Goal: Check status: Check status

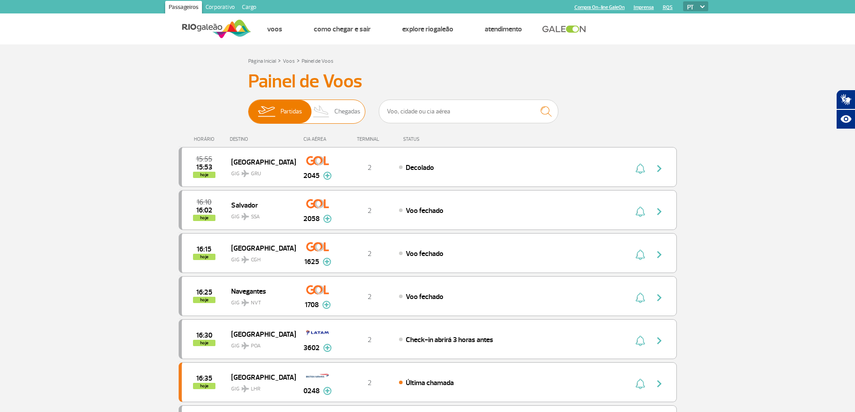
click at [334, 119] on img at bounding box center [321, 111] width 26 height 23
click at [248, 107] on input "Partidas Chegadas" at bounding box center [248, 107] width 0 height 0
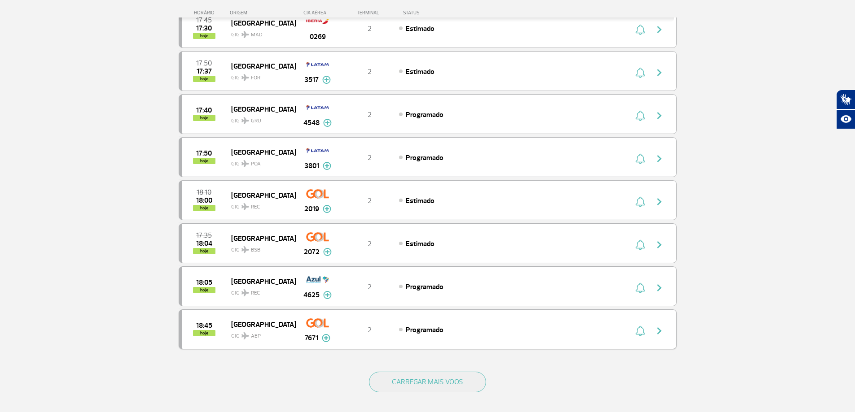
scroll to position [803, 0]
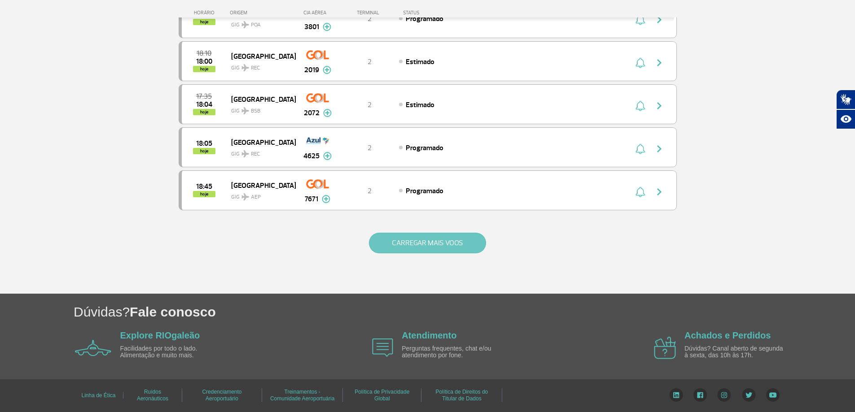
click at [398, 243] on button "CARREGAR MAIS VOOS" at bounding box center [427, 243] width 117 height 21
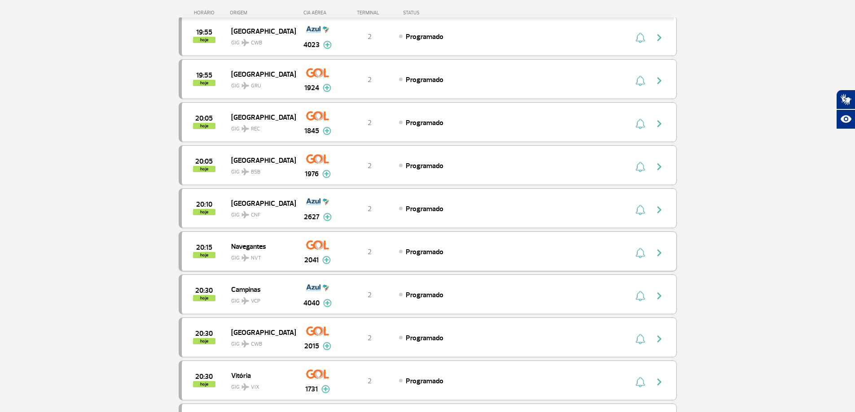
scroll to position [1665, 0]
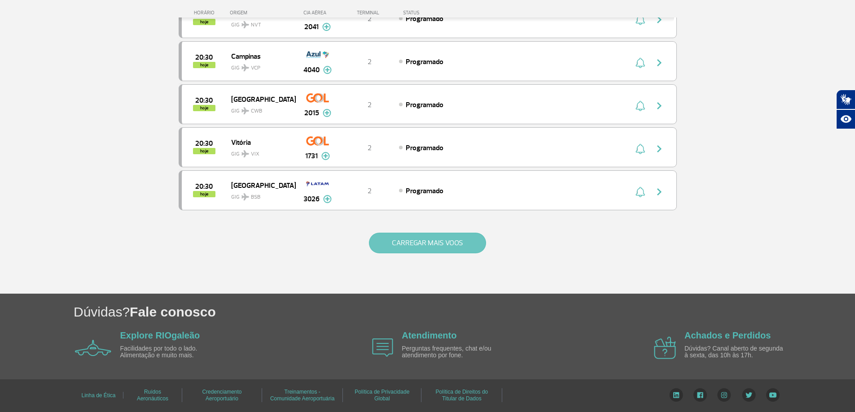
click at [404, 245] on button "CARREGAR MAIS VOOS" at bounding box center [427, 243] width 117 height 21
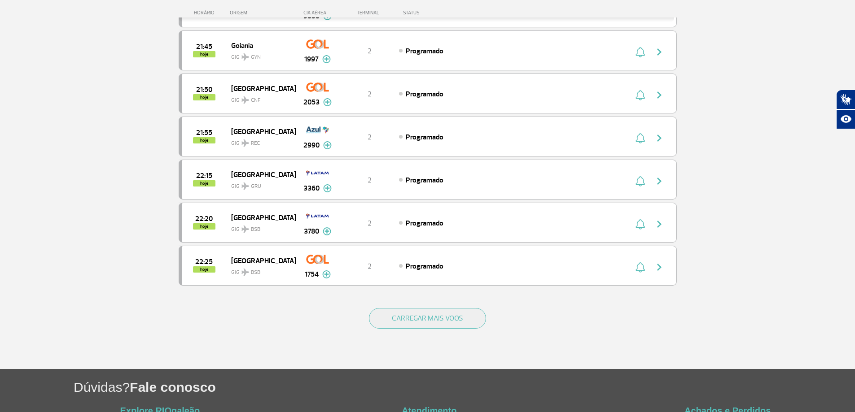
scroll to position [2526, 0]
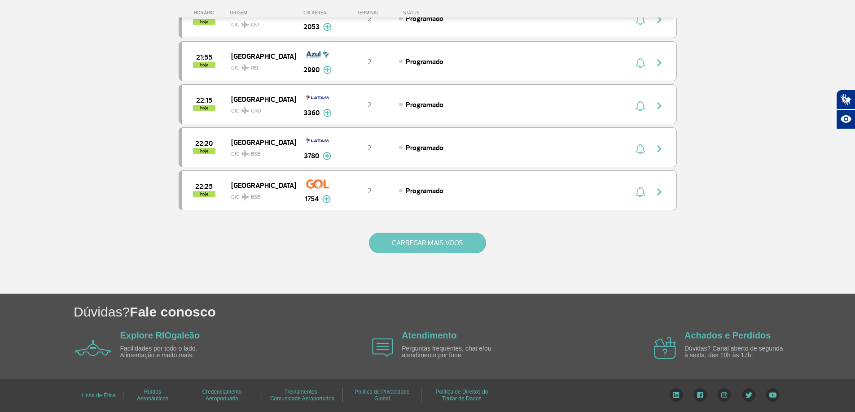
click at [406, 241] on button "CARREGAR MAIS VOOS" at bounding box center [427, 243] width 117 height 21
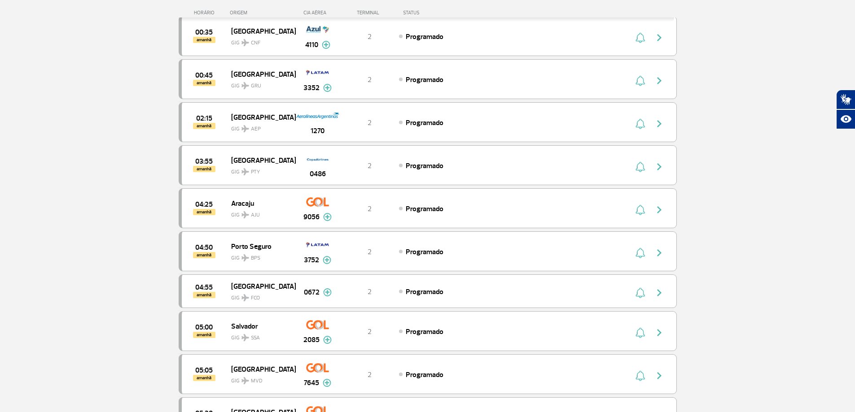
scroll to position [3381, 0]
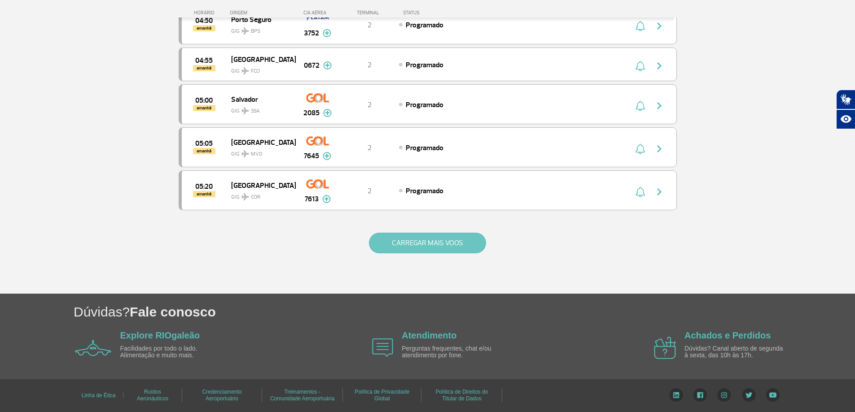
click at [455, 245] on button "CARREGAR MAIS VOOS" at bounding box center [427, 243] width 117 height 21
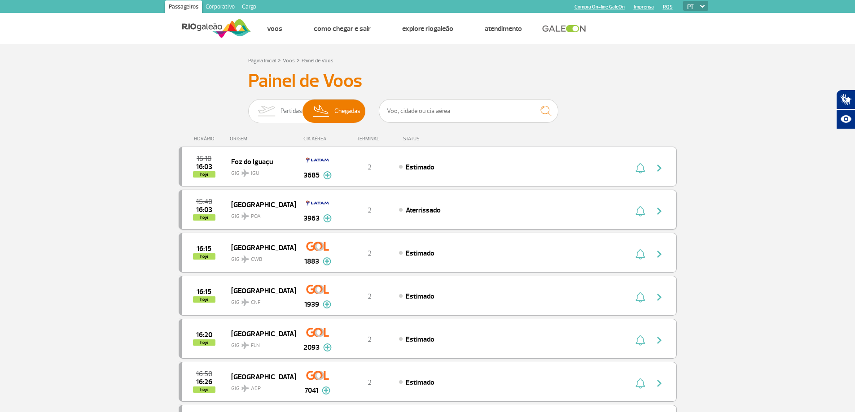
scroll to position [0, 0]
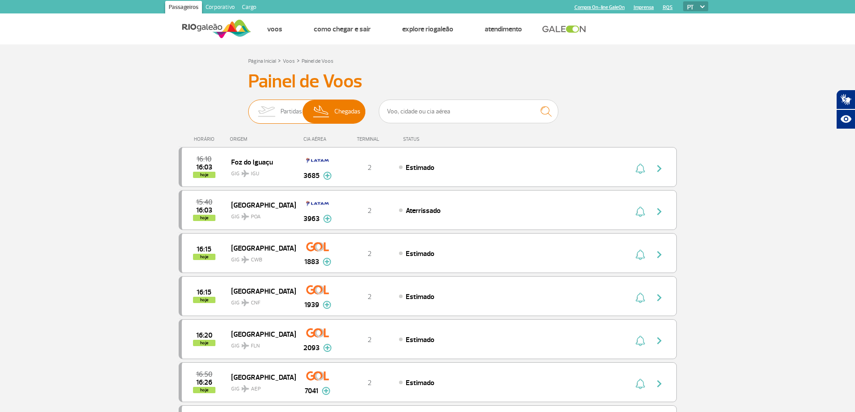
click at [288, 108] on span "Partidas" at bounding box center [291, 111] width 22 height 23
click at [248, 107] on input "Partidas Chegadas" at bounding box center [248, 107] width 0 height 0
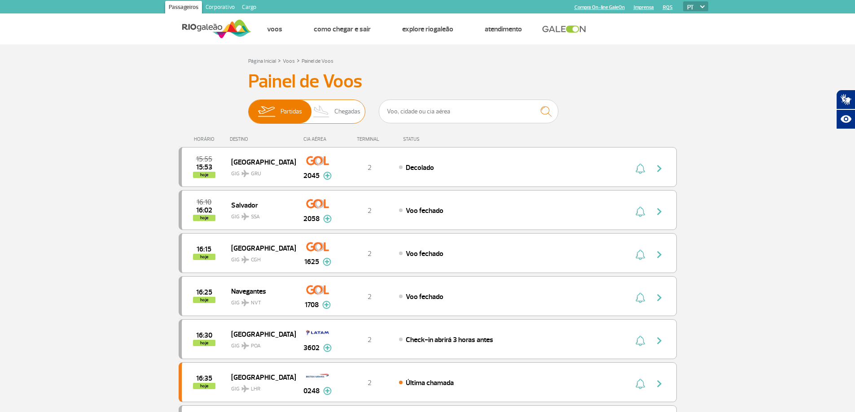
click at [331, 118] on img at bounding box center [321, 111] width 26 height 23
click at [248, 107] on input "Partidas Chegadas" at bounding box center [248, 107] width 0 height 0
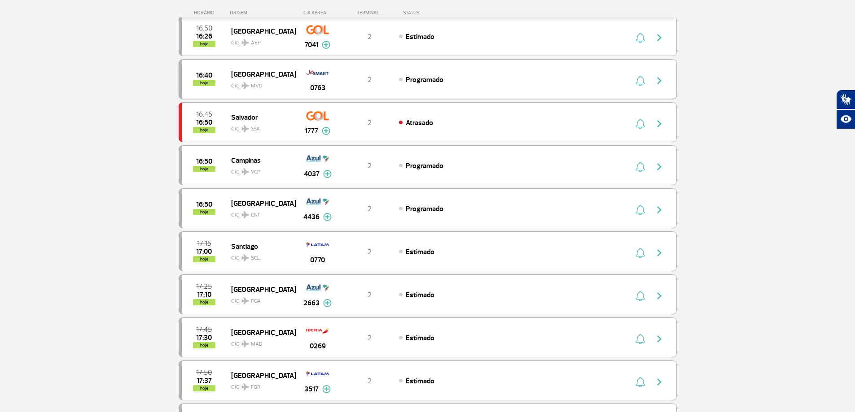
scroll to position [40, 0]
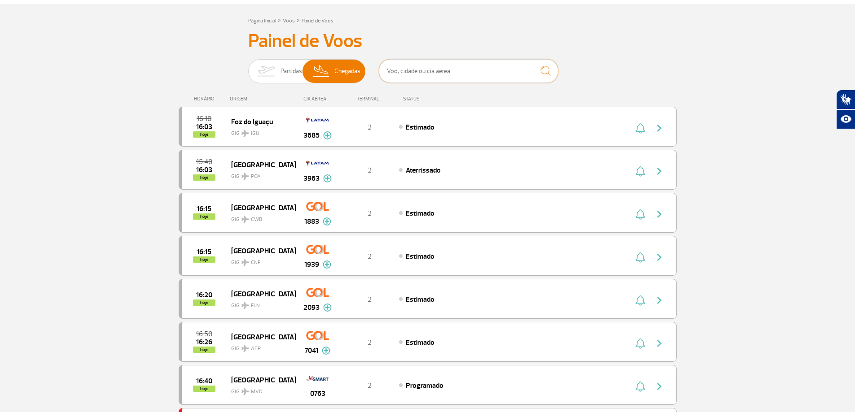
click at [485, 71] on input "text" at bounding box center [468, 71] width 179 height 24
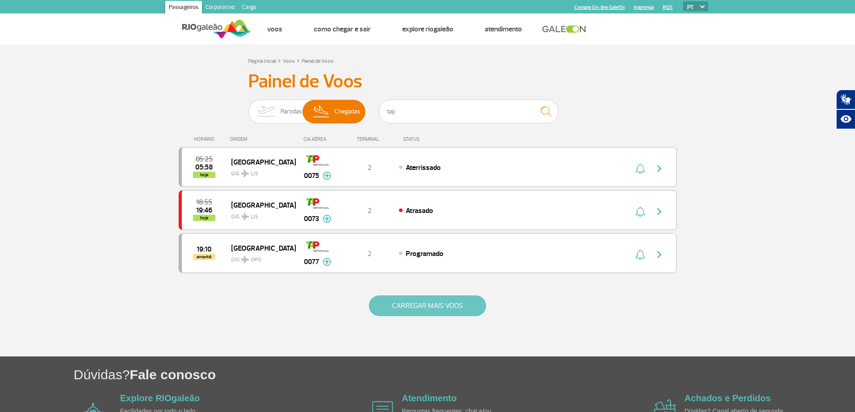
click at [408, 310] on button "CARREGAR MAIS VOOS" at bounding box center [427, 306] width 117 height 21
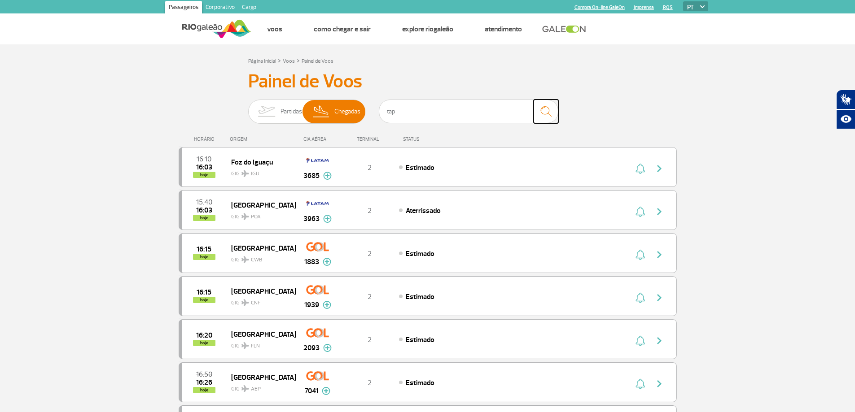
click at [546, 112] on img "submit" at bounding box center [545, 111] width 19 height 18
click at [551, 108] on img "submit" at bounding box center [545, 111] width 19 height 18
click at [472, 115] on input "tap" at bounding box center [468, 112] width 179 height 24
type input "t"
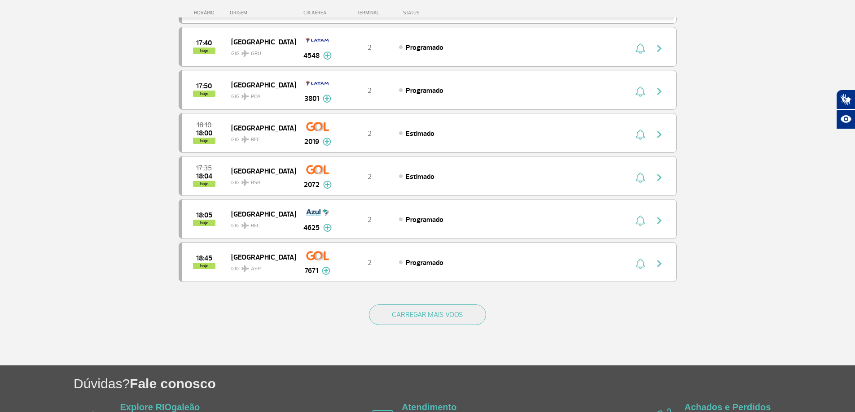
scroll to position [803, 0]
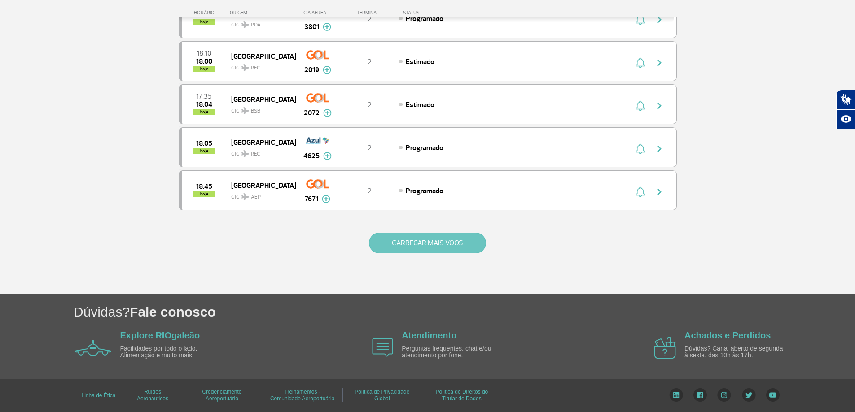
click at [439, 236] on button "CARREGAR MAIS VOOS" at bounding box center [427, 243] width 117 height 21
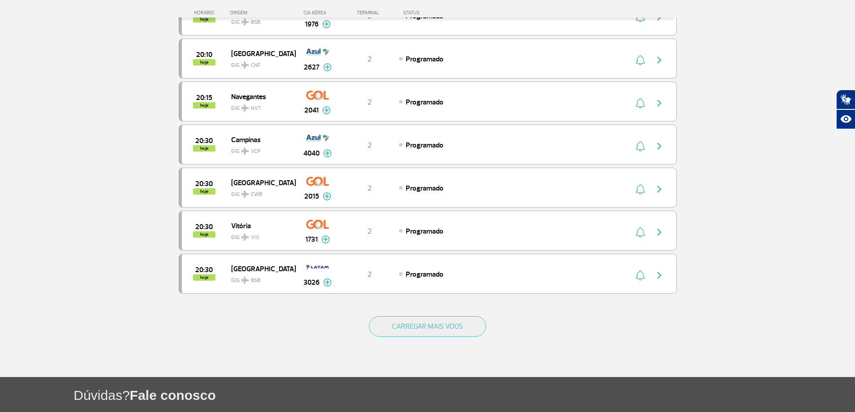
scroll to position [1665, 0]
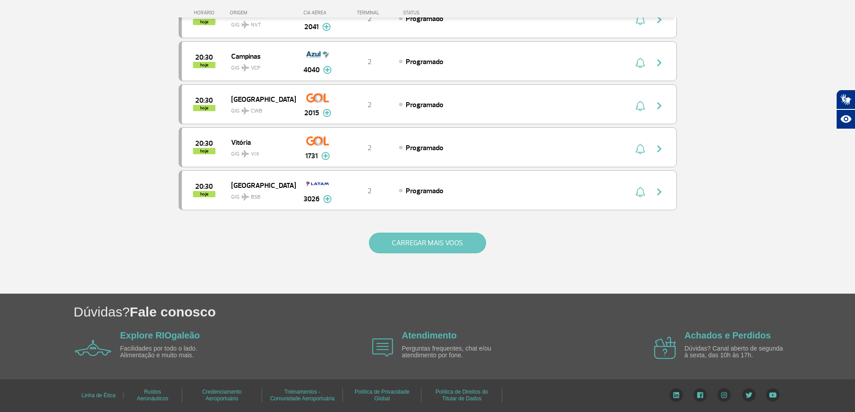
click at [433, 237] on button "CARREGAR MAIS VOOS" at bounding box center [427, 243] width 117 height 21
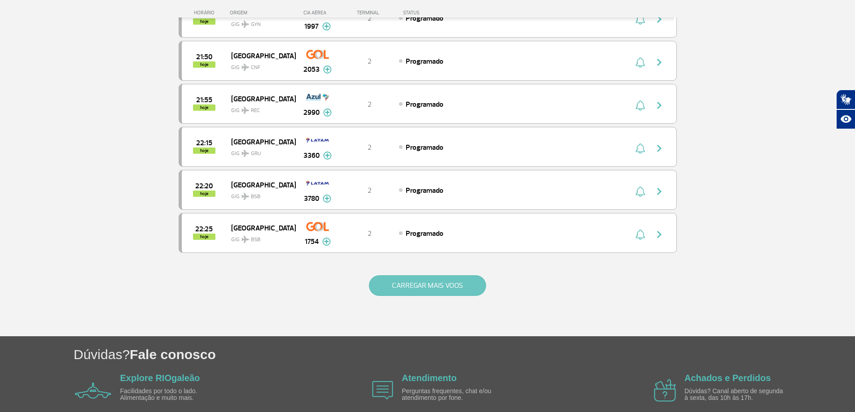
scroll to position [2526, 0]
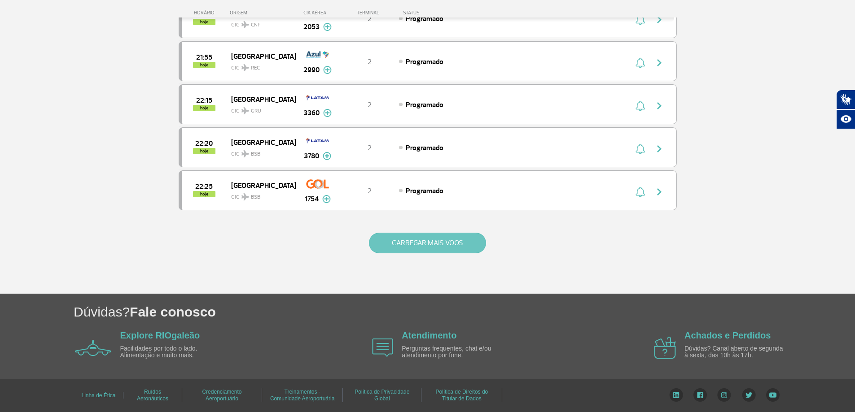
click at [420, 242] on button "CARREGAR MAIS VOOS" at bounding box center [427, 243] width 117 height 21
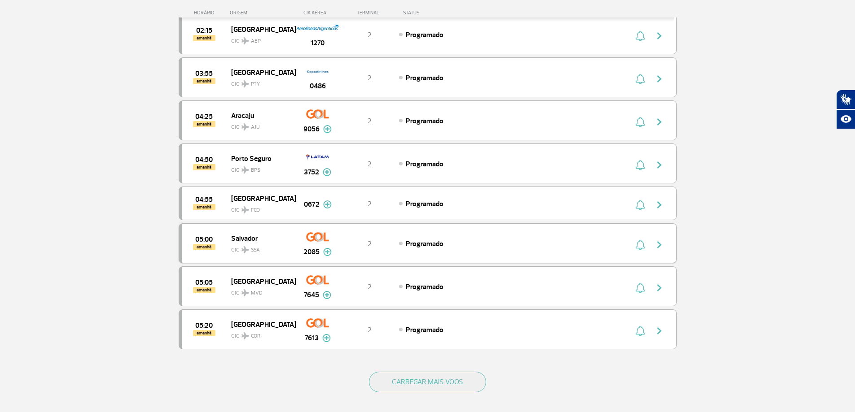
scroll to position [3381, 0]
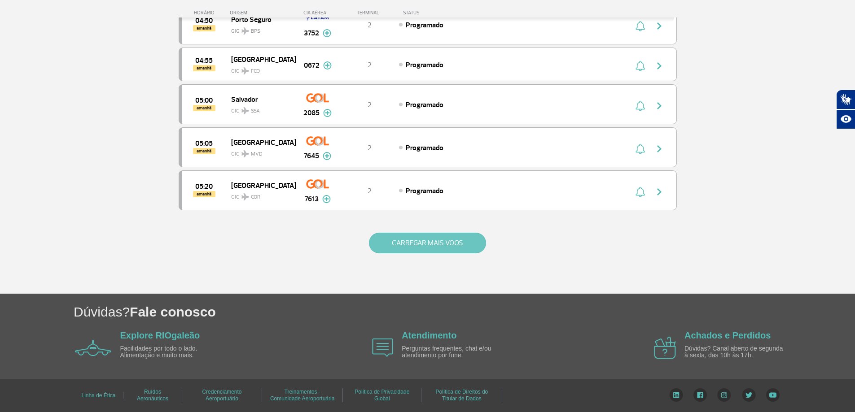
click at [416, 244] on button "CARREGAR MAIS VOOS" at bounding box center [427, 243] width 117 height 21
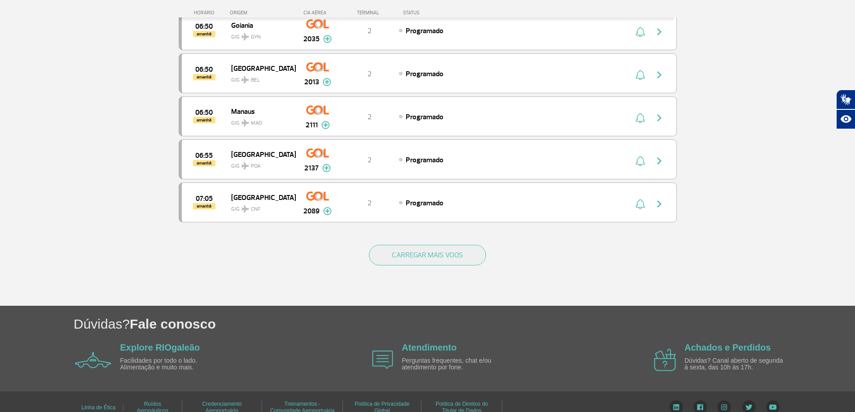
scroll to position [4234, 0]
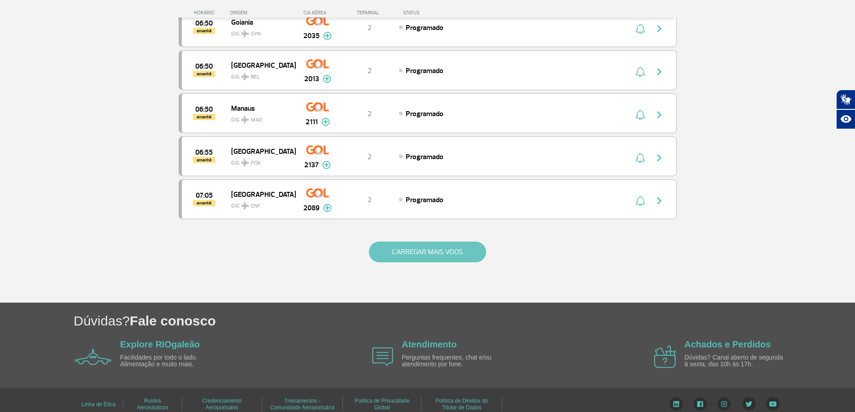
click at [420, 257] on button "CARREGAR MAIS VOOS" at bounding box center [427, 252] width 117 height 21
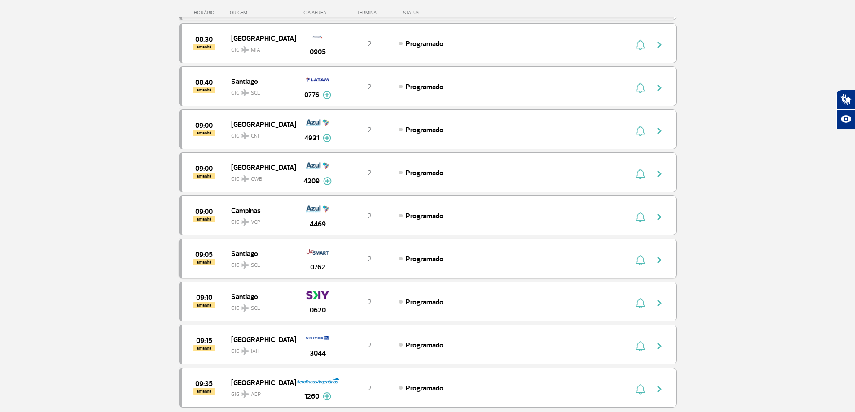
scroll to position [4997, 0]
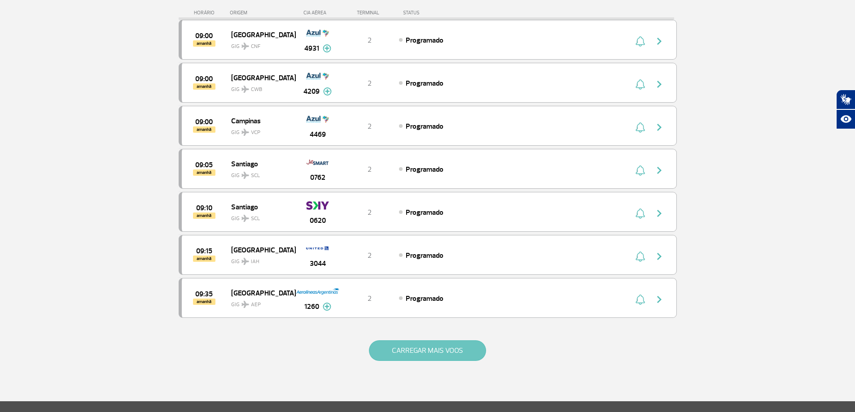
click at [420, 354] on button "CARREGAR MAIS VOOS" at bounding box center [427, 351] width 117 height 21
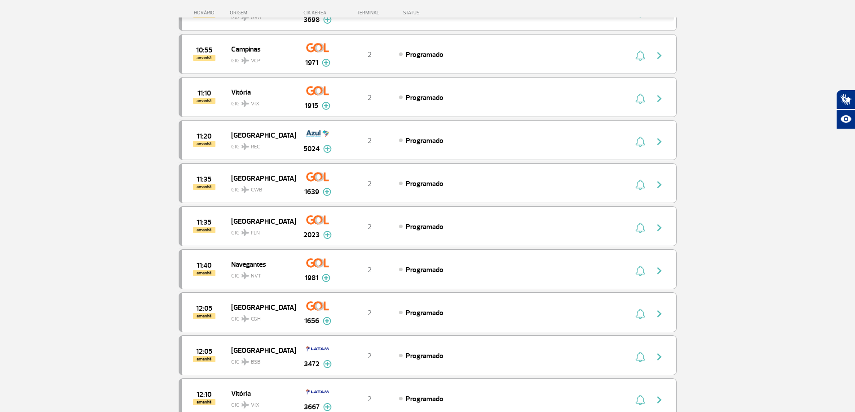
scroll to position [5849, 0]
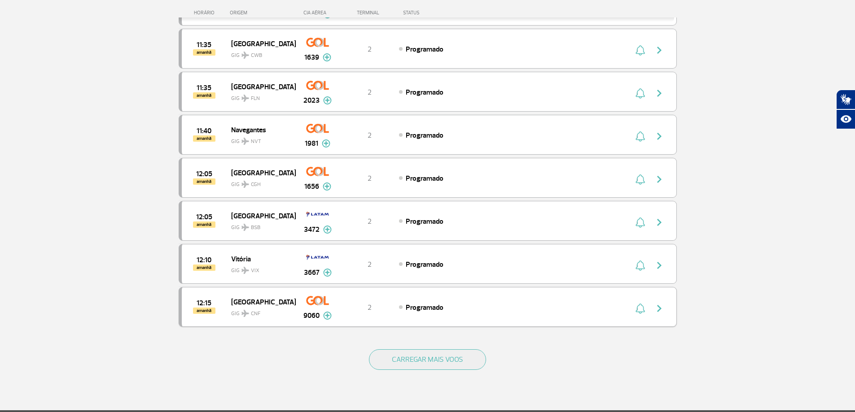
drag, startPoint x: 417, startPoint y: 354, endPoint x: 390, endPoint y: 319, distance: 44.2
click at [417, 354] on button "CARREGAR MAIS VOOS" at bounding box center [427, 360] width 117 height 21
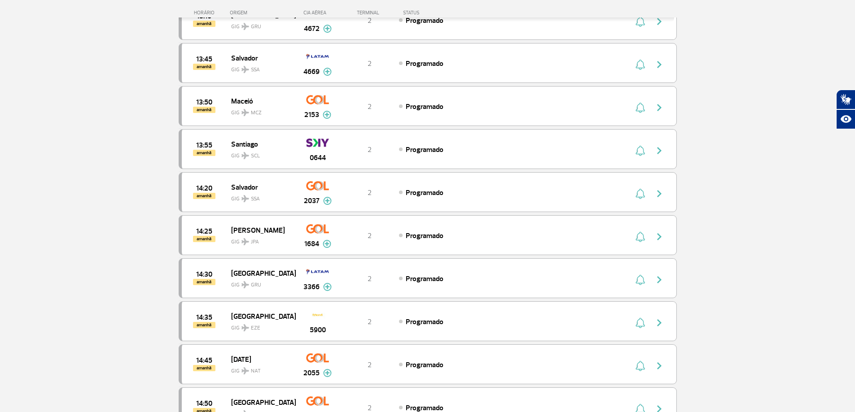
scroll to position [6702, 0]
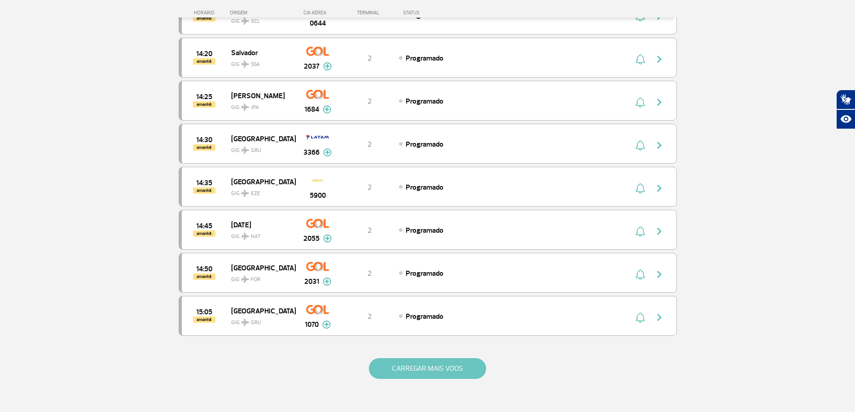
click at [405, 368] on button "CARREGAR MAIS VOOS" at bounding box center [427, 369] width 117 height 21
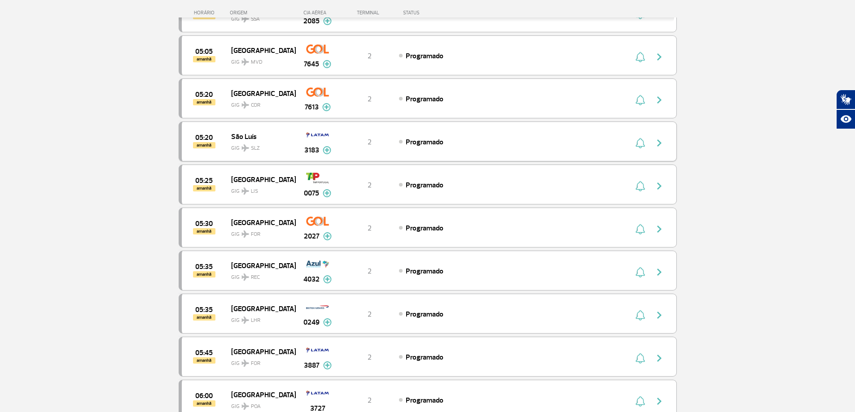
scroll to position [3420, 0]
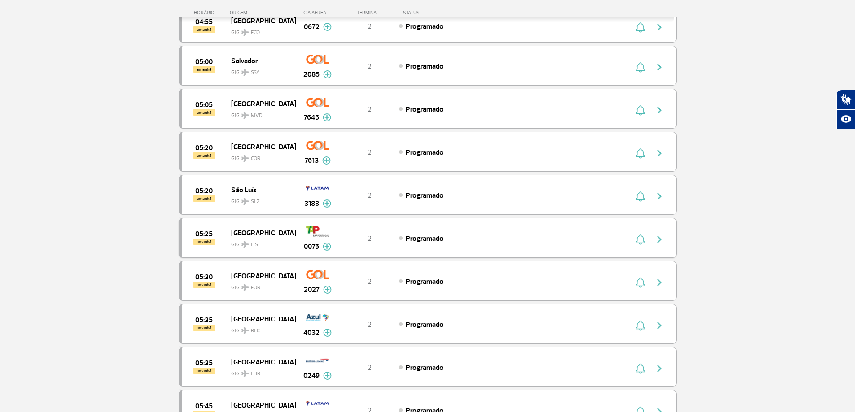
click at [245, 237] on span "GIG LIS" at bounding box center [259, 242] width 57 height 13
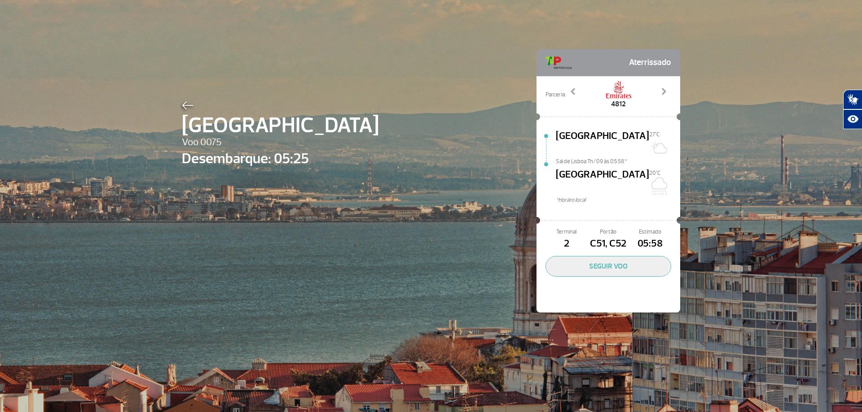
click at [745, 138] on div "Lisboa Voo 0075 Desembarque: 05:25 Aterrissado Parceria: 9090 4812 7115 Previou…" at bounding box center [431, 206] width 862 height 412
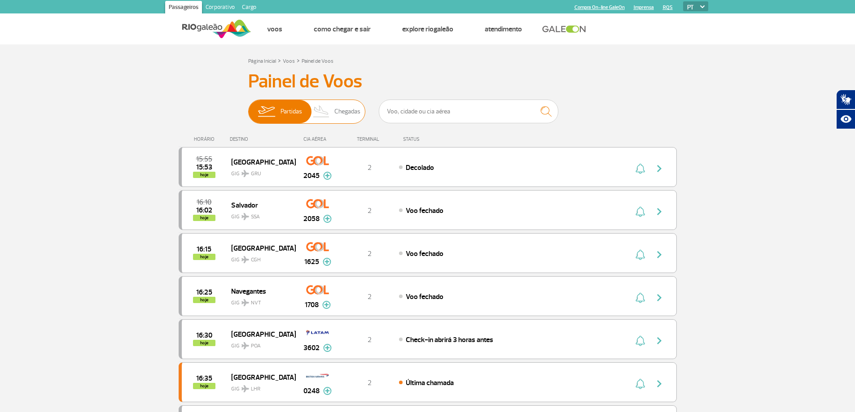
click at [346, 108] on span "Chegadas" at bounding box center [347, 111] width 26 height 23
click at [248, 107] on input "Partidas Chegadas" at bounding box center [248, 107] width 0 height 0
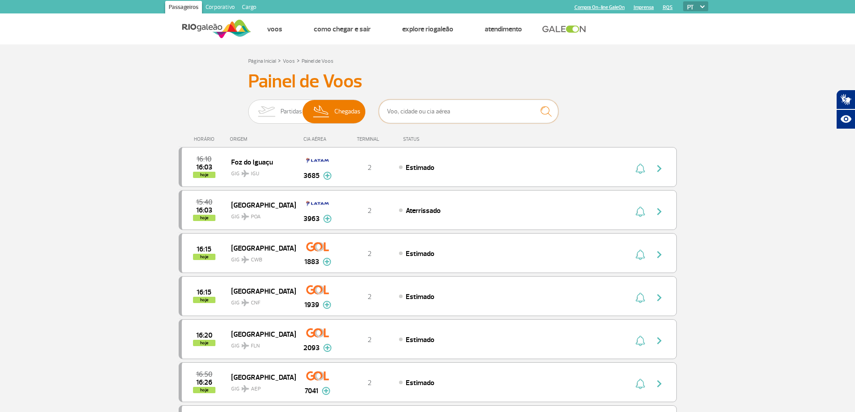
click at [433, 111] on input "text" at bounding box center [468, 112] width 179 height 24
type input "[GEOGRAPHIC_DATA]"
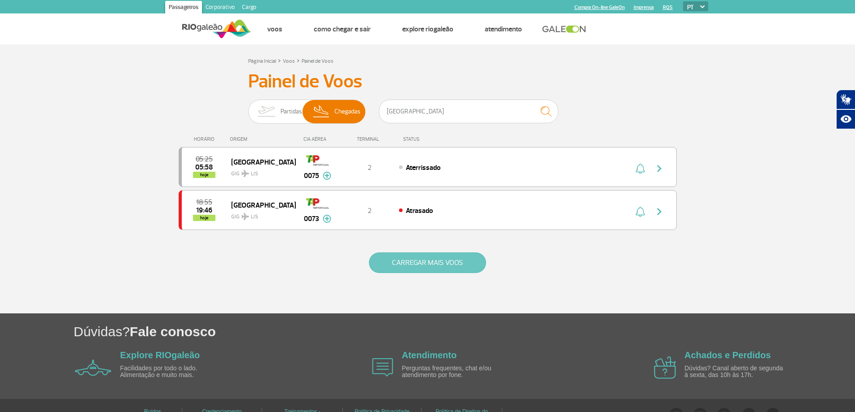
click at [423, 262] on button "CARREGAR MAIS VOOS" at bounding box center [427, 263] width 117 height 21
